Goal: Navigation & Orientation: Find specific page/section

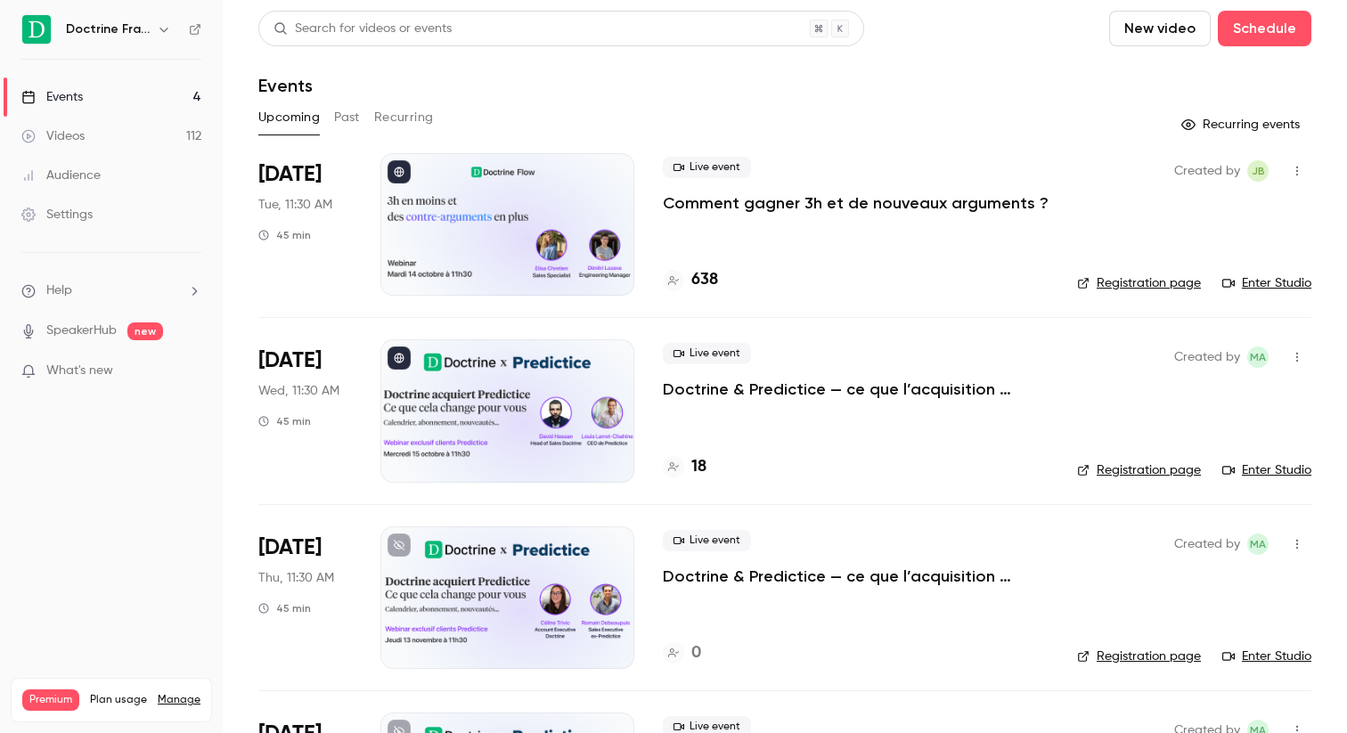
click at [95, 137] on link "Videos 112" at bounding box center [111, 136] width 223 height 39
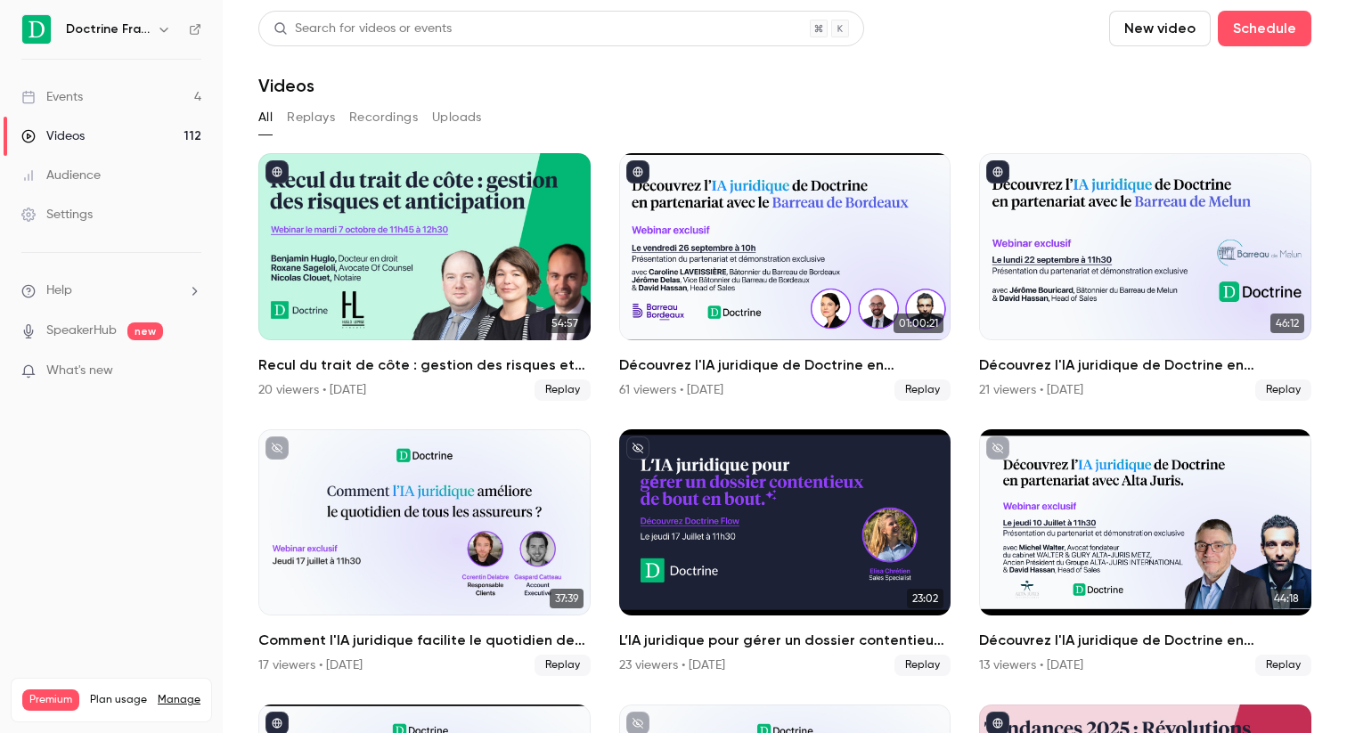
click at [130, 97] on link "Events 4" at bounding box center [111, 97] width 223 height 39
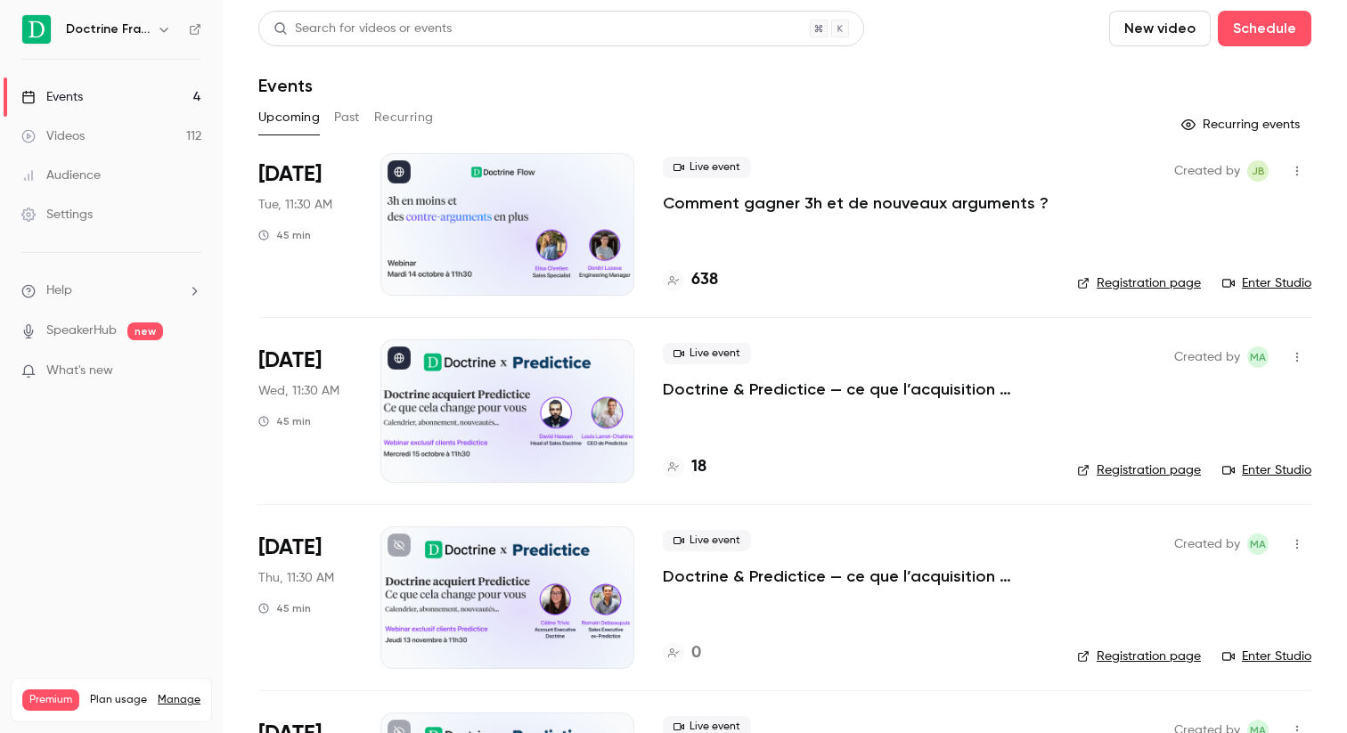
click at [160, 29] on icon "button" at bounding box center [164, 29] width 14 height 14
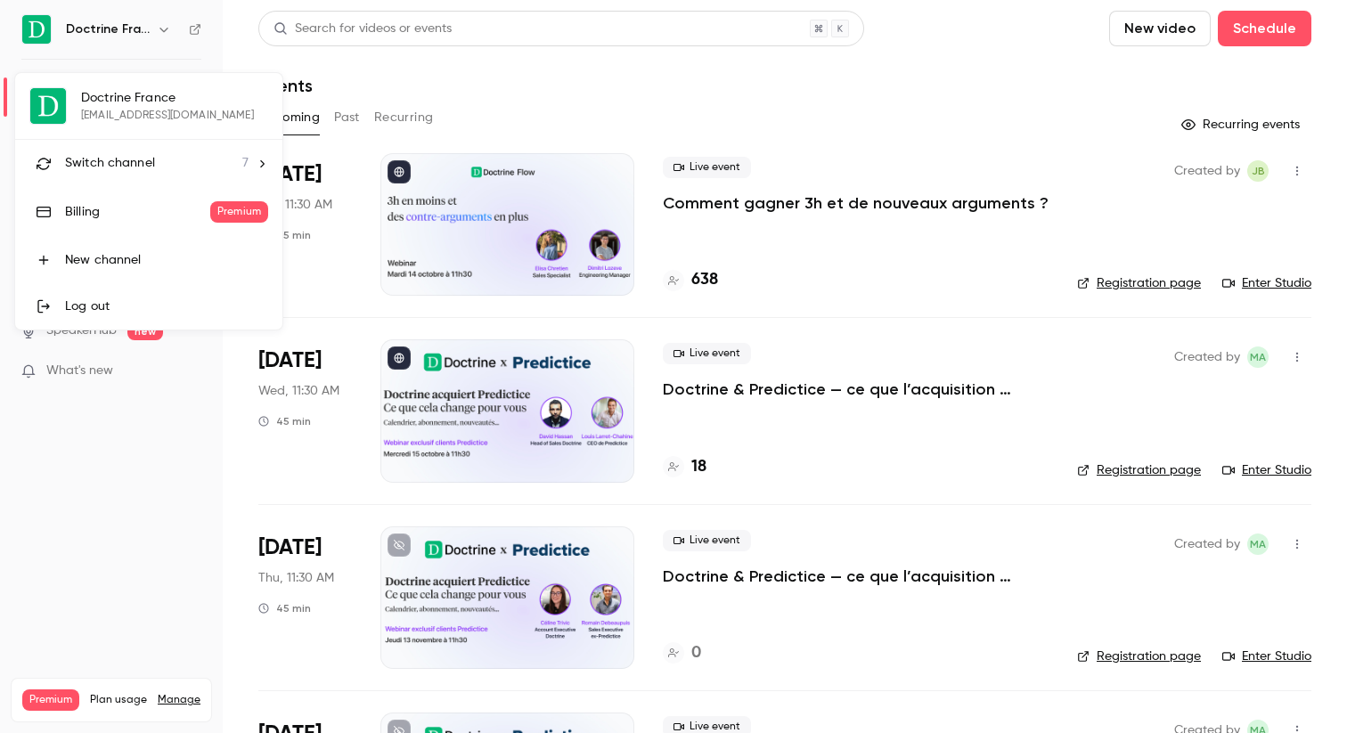
click at [171, 160] on div "Switch channel 7" at bounding box center [157, 163] width 184 height 19
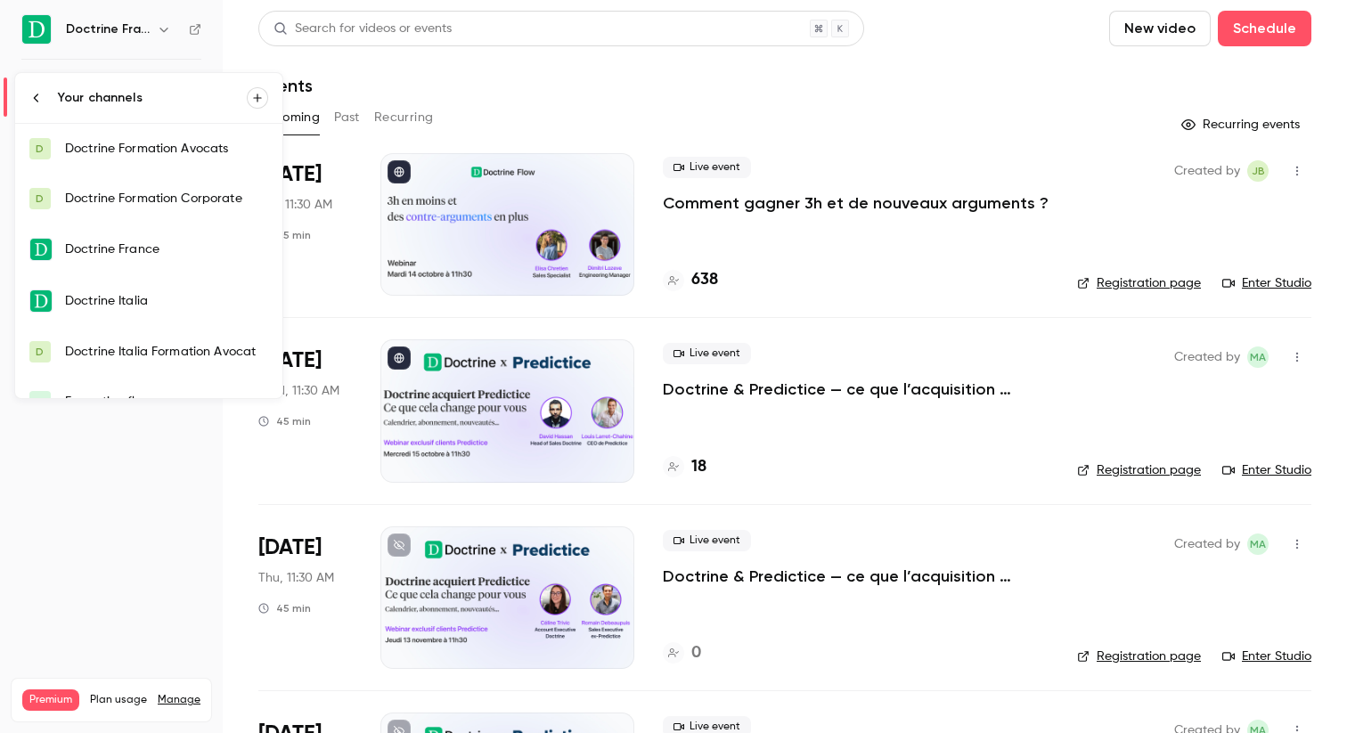
click at [182, 291] on link "Doctrine Italia" at bounding box center [148, 301] width 267 height 52
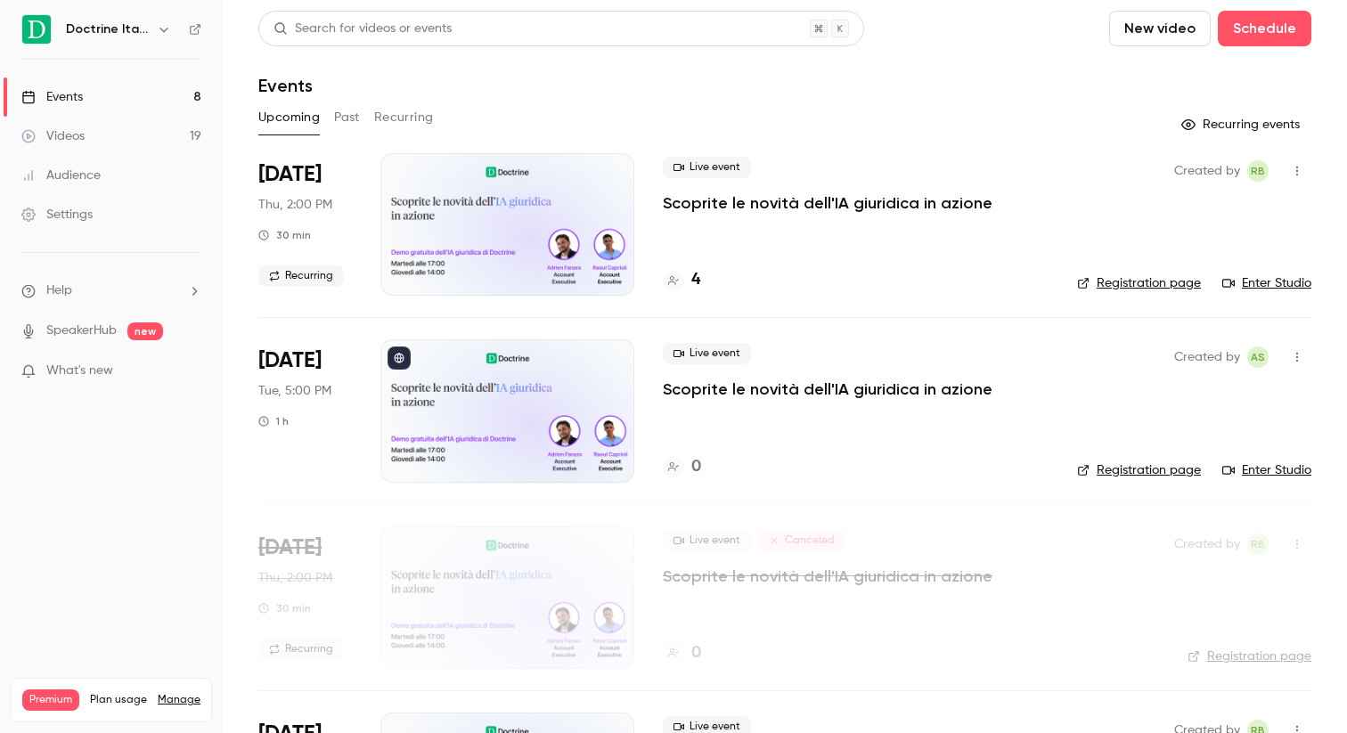
click at [1277, 283] on link "Enter Studio" at bounding box center [1267, 283] width 89 height 18
click at [1162, 274] on div "Created by RB Registration page Enter Studio" at bounding box center [1194, 224] width 234 height 143
click at [1155, 282] on link "Registration page" at bounding box center [1139, 283] width 124 height 18
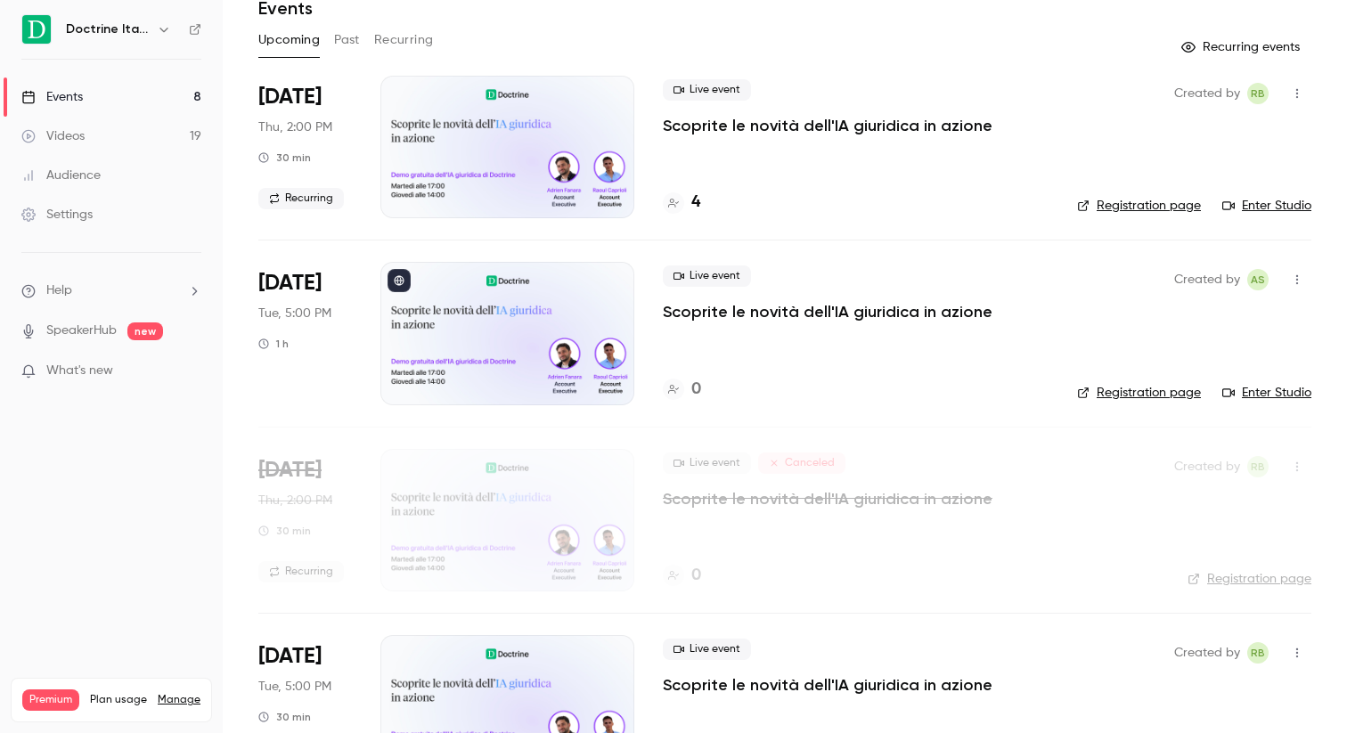
scroll to position [77, 0]
